Goal: Task Accomplishment & Management: Manage account settings

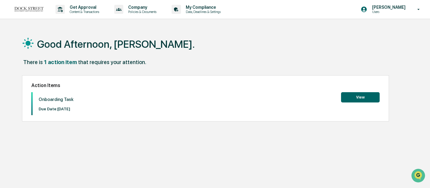
click at [354, 96] on button "View" at bounding box center [360, 97] width 39 height 10
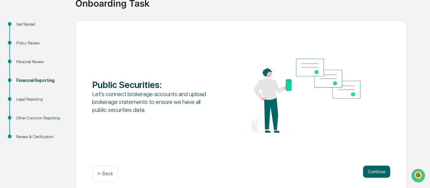
scroll to position [56, 0]
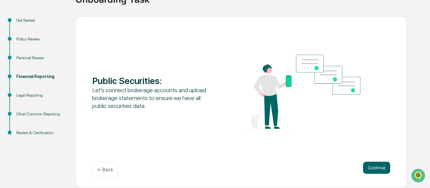
click at [31, 95] on div "Legal Reporting" at bounding box center [40, 95] width 49 height 6
click at [378, 167] on button "Continue" at bounding box center [376, 167] width 27 height 12
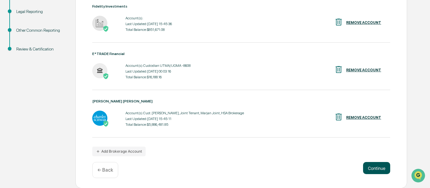
click at [376, 167] on button "Continue" at bounding box center [376, 168] width 27 height 12
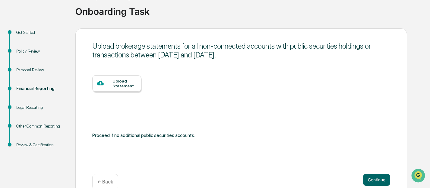
scroll to position [44, 0]
click at [41, 107] on div "Legal Reporting" at bounding box center [40, 107] width 49 height 6
click at [25, 108] on div "Legal Reporting" at bounding box center [40, 107] width 49 height 6
click at [379, 177] on button "Continue" at bounding box center [376, 179] width 27 height 12
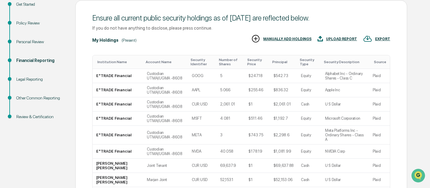
scroll to position [147, 0]
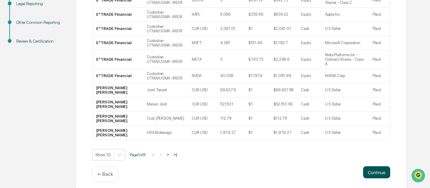
click at [382, 170] on button "Continue" at bounding box center [376, 172] width 27 height 12
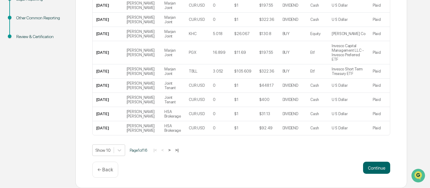
scroll to position [156, 0]
click at [379, 167] on button "Continue" at bounding box center [376, 167] width 27 height 12
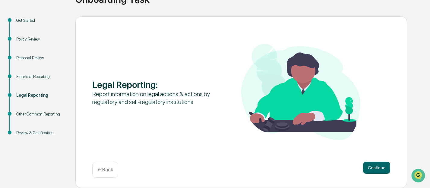
scroll to position [56, 0]
click at [382, 170] on button "Continue" at bounding box center [376, 167] width 27 height 12
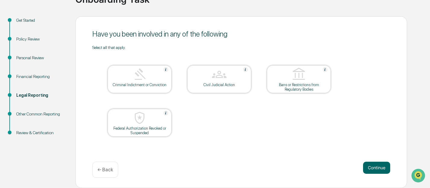
click at [28, 76] on div "Financial Reporting" at bounding box center [40, 76] width 49 height 6
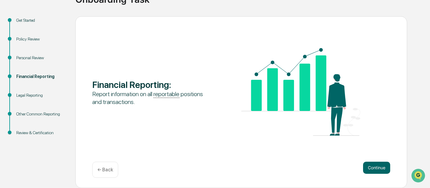
click at [29, 21] on div "Get Started" at bounding box center [40, 20] width 49 height 6
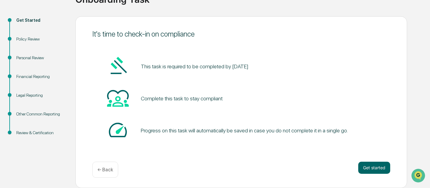
click at [40, 58] on div "Personal Review" at bounding box center [40, 58] width 49 height 6
click at [37, 57] on div "Personal Review" at bounding box center [40, 58] width 49 height 6
click at [378, 170] on button "Get started" at bounding box center [374, 167] width 32 height 12
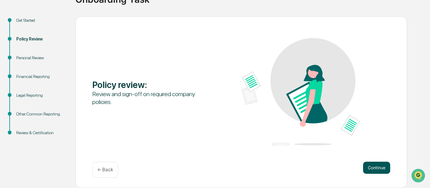
click at [377, 169] on button "Continue" at bounding box center [376, 167] width 27 height 12
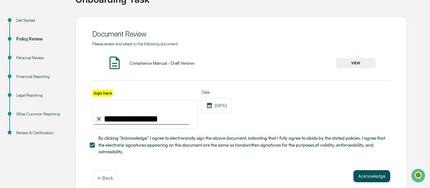
click at [376, 177] on button "Acknowledge" at bounding box center [372, 176] width 37 height 12
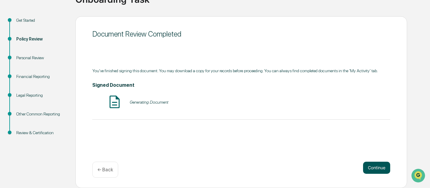
click at [376, 165] on button "Continue" at bounding box center [376, 167] width 27 height 12
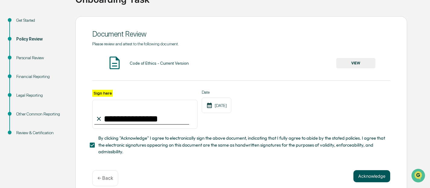
click at [378, 176] on button "Acknowledge" at bounding box center [372, 176] width 37 height 12
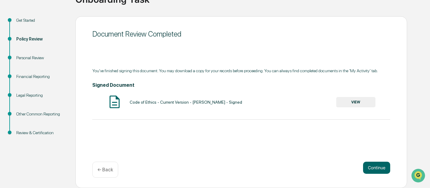
click at [28, 52] on div "Policy Review" at bounding box center [40, 46] width 59 height 19
click at [375, 168] on button "Continue" at bounding box center [376, 167] width 27 height 12
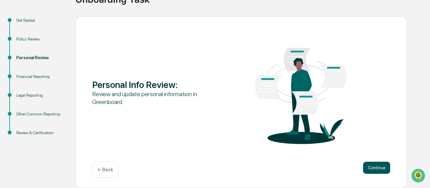
click at [375, 170] on button "Continue" at bounding box center [376, 167] width 27 height 12
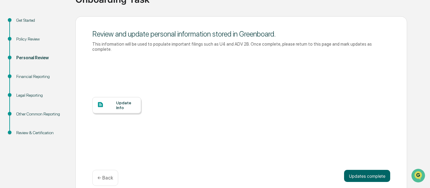
click at [128, 105] on div "Update Info" at bounding box center [126, 105] width 20 height 10
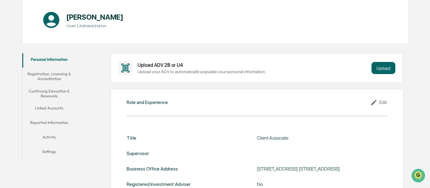
click at [58, 106] on button "Linked Accounts" at bounding box center [49, 109] width 54 height 14
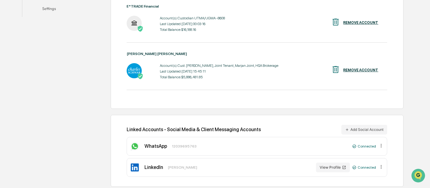
scroll to position [207, 0]
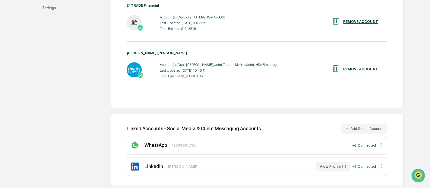
click at [381, 147] on div at bounding box center [382, 145] width 6 height 7
click at [375, 153] on div "Remove" at bounding box center [372, 153] width 23 height 10
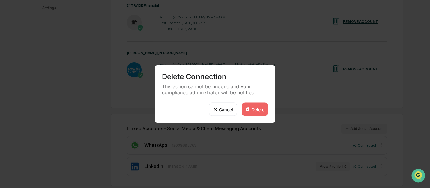
click at [263, 110] on div "Delete" at bounding box center [258, 109] width 13 height 5
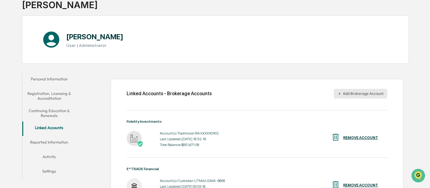
scroll to position [0, 0]
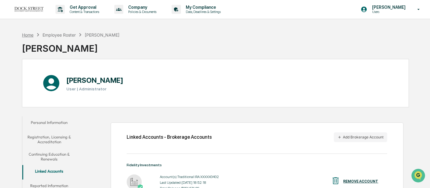
click at [30, 36] on div "Home" at bounding box center [27, 34] width 11 height 5
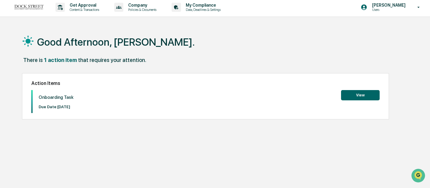
scroll to position [29, 0]
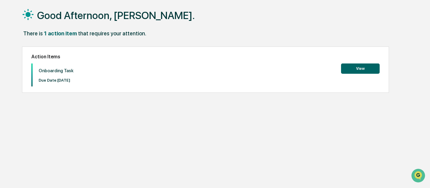
click at [356, 67] on button "View" at bounding box center [360, 68] width 39 height 10
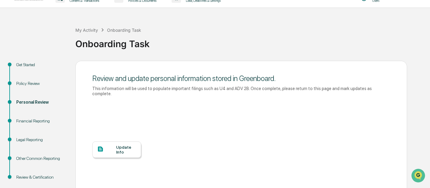
scroll to position [13, 0]
